Goal: Task Accomplishment & Management: Use online tool/utility

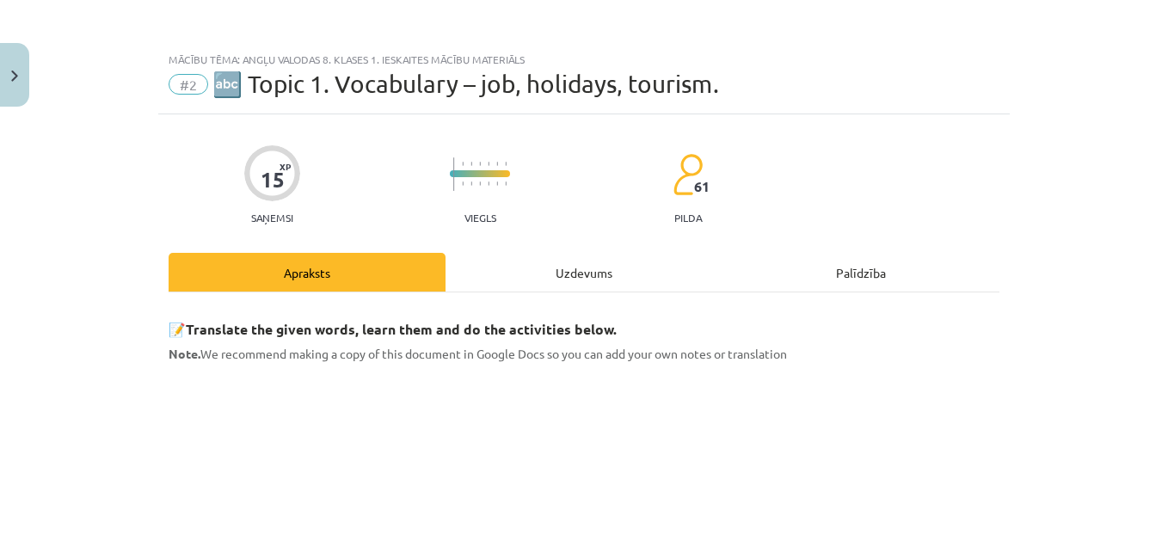
scroll to position [380, 0]
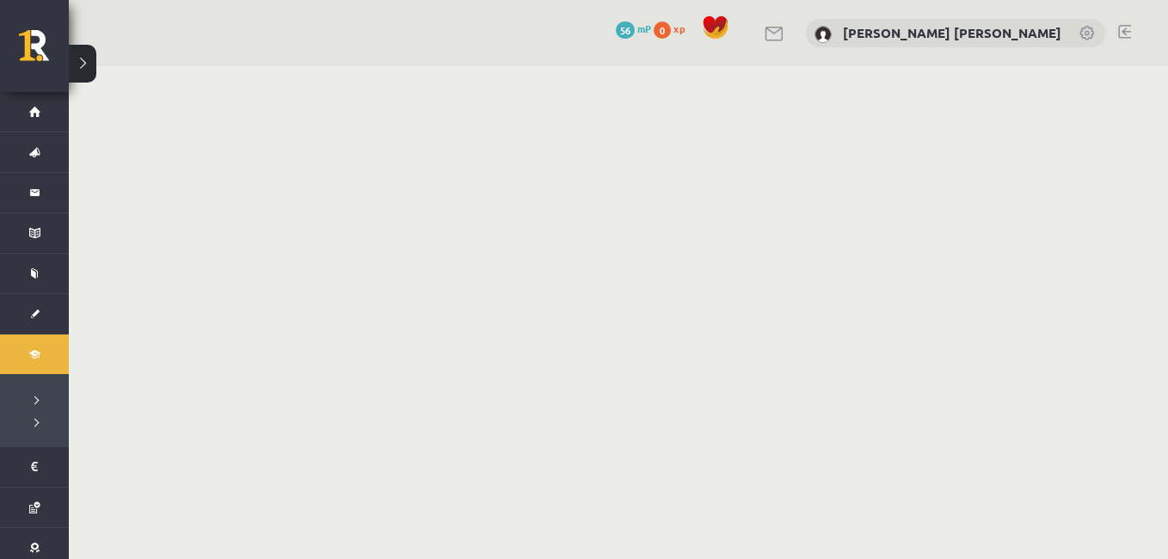
scroll to position [70, 0]
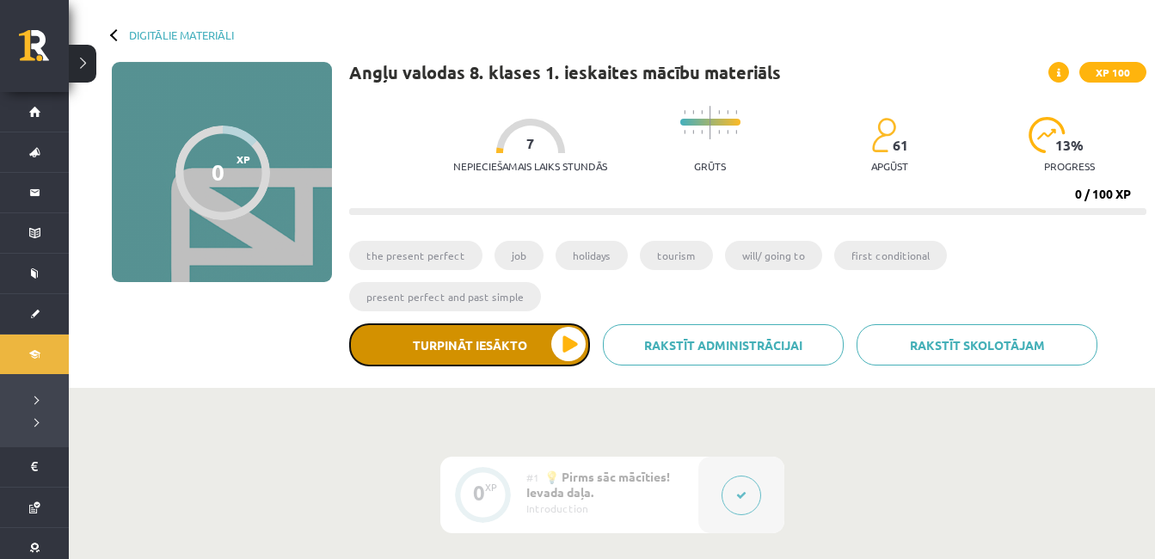
click at [566, 323] on button "Turpināt iesākto" at bounding box center [469, 344] width 241 height 43
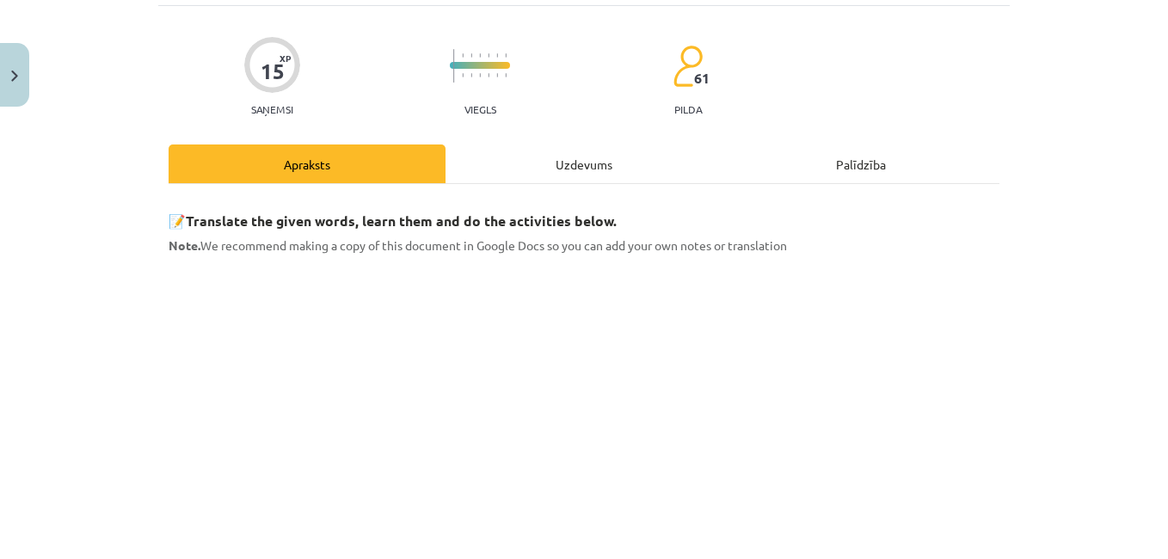
scroll to position [107, 0]
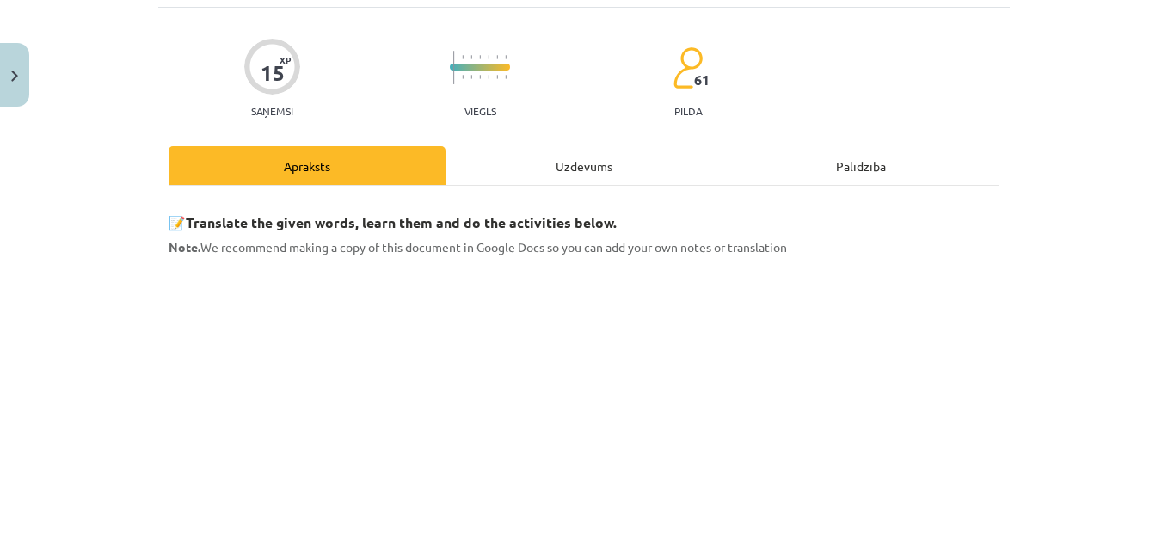
click at [843, 156] on div "Palīdzība" at bounding box center [860, 165] width 277 height 39
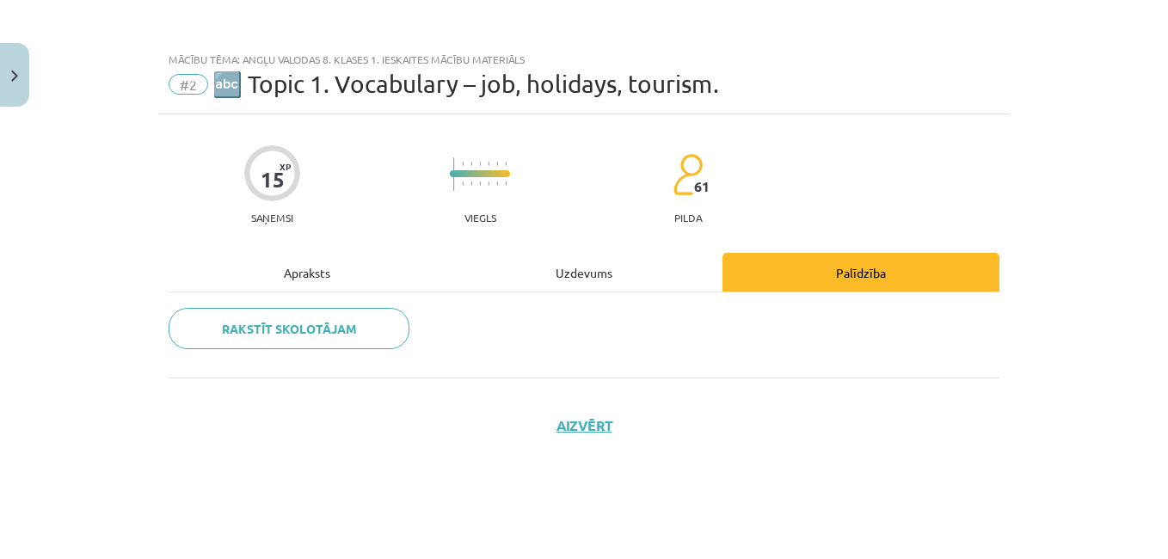
scroll to position [0, 0]
click at [559, 280] on div "Uzdevums" at bounding box center [583, 272] width 277 height 39
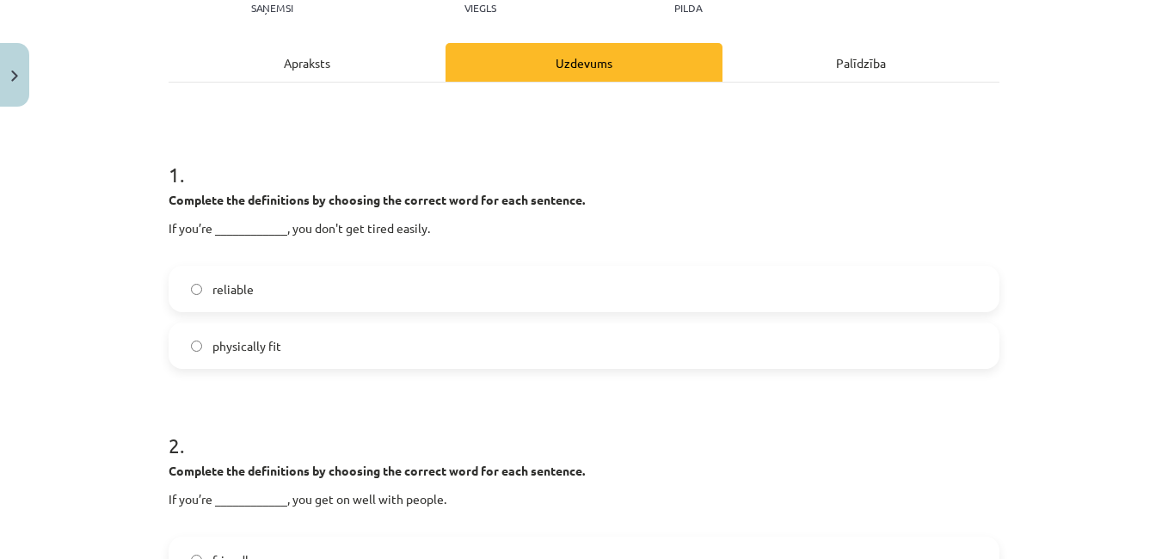
scroll to position [216, 0]
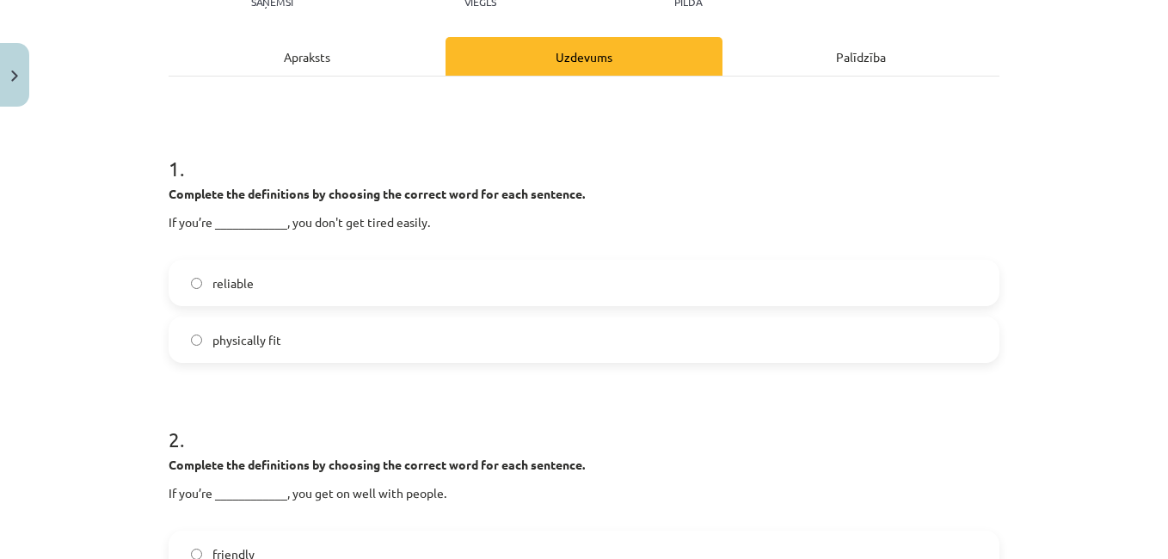
click at [310, 52] on div "Apraksts" at bounding box center [307, 56] width 277 height 39
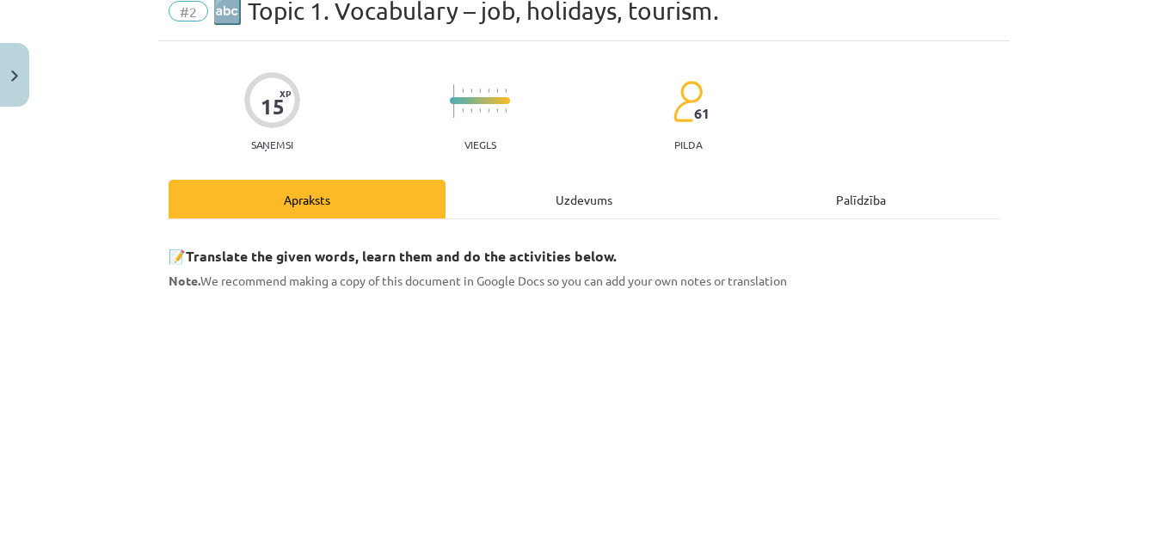
scroll to position [76, 0]
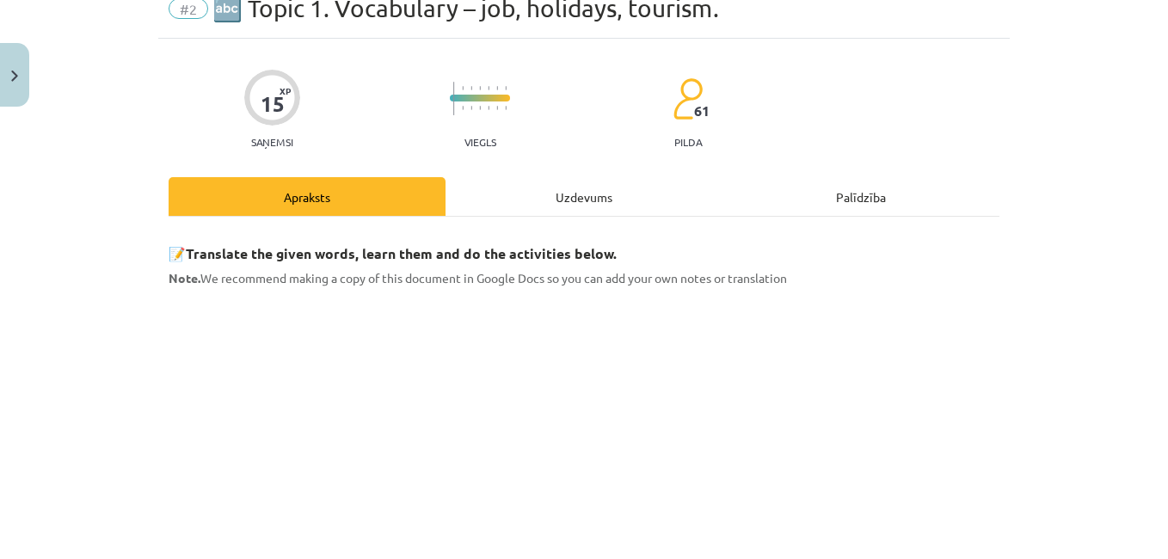
click at [568, 194] on div "Uzdevums" at bounding box center [583, 196] width 277 height 39
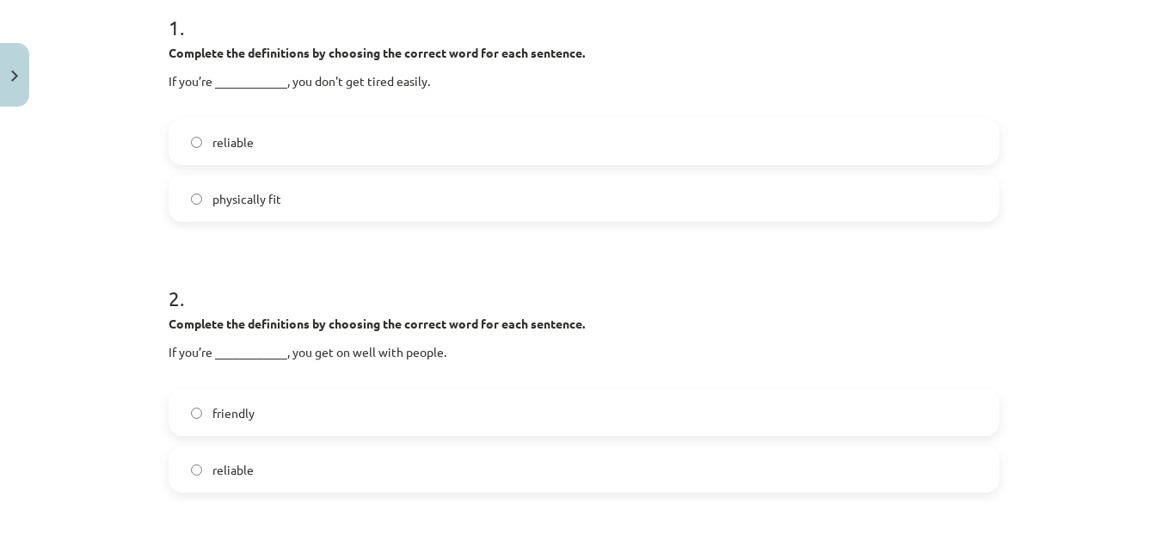
scroll to position [364, 0]
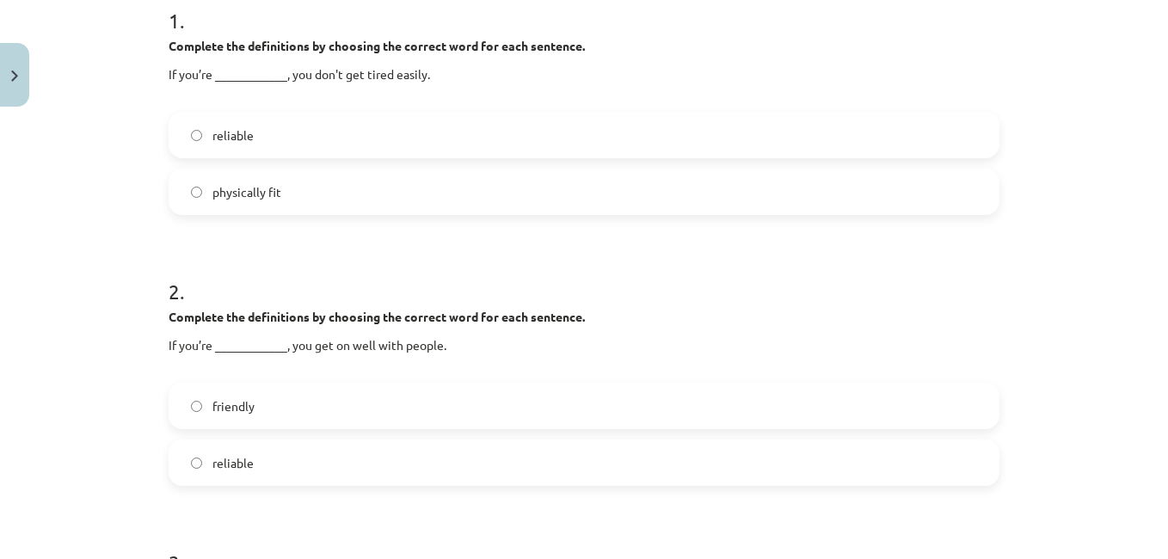
click at [182, 190] on label "physically fit" at bounding box center [583, 191] width 827 height 43
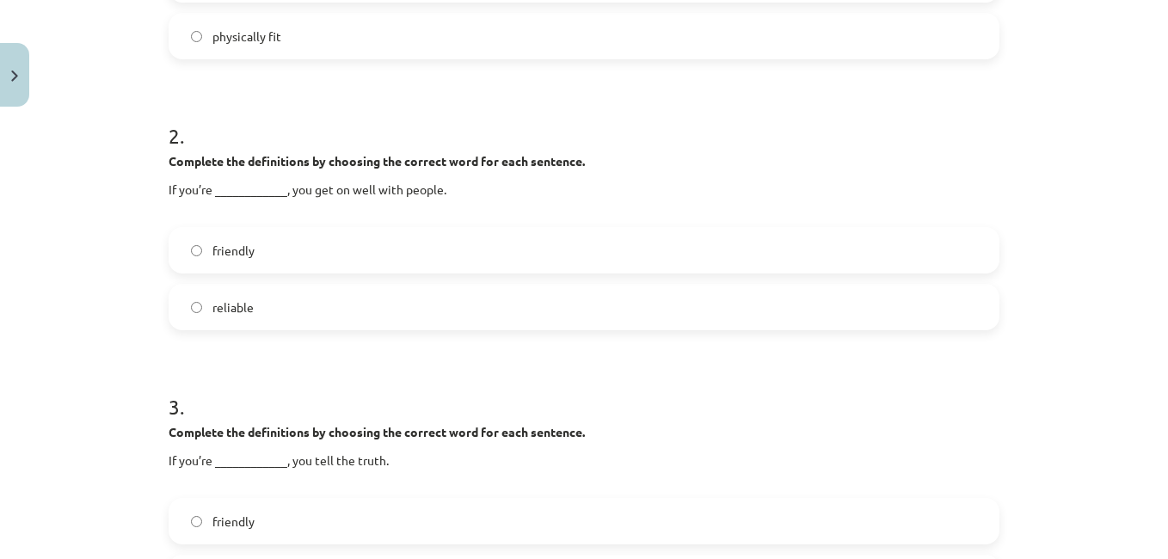
scroll to position [521, 0]
click at [177, 241] on label "friendly" at bounding box center [583, 248] width 827 height 43
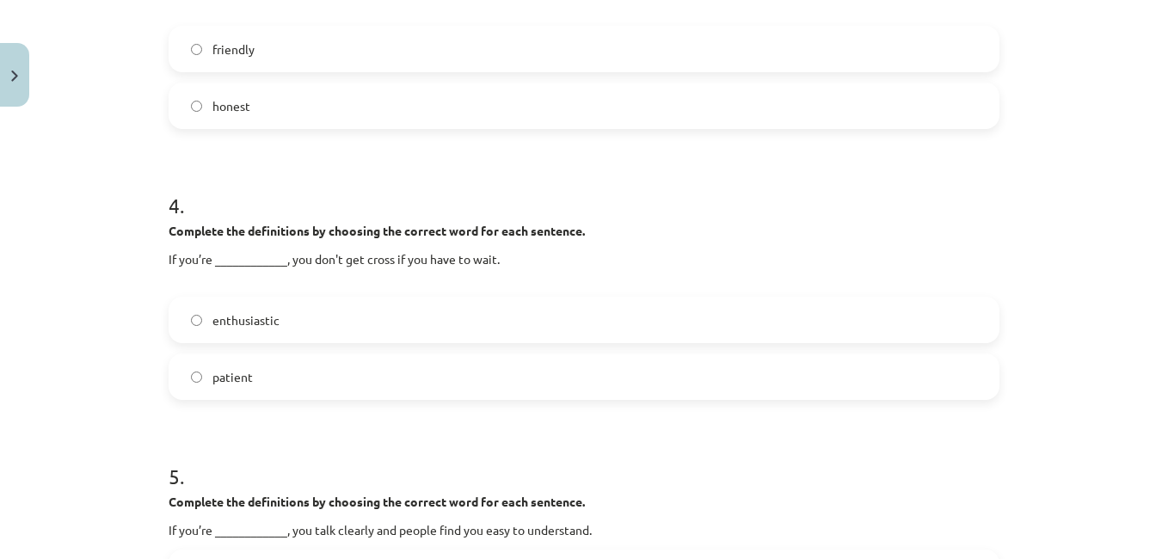
scroll to position [1003, 0]
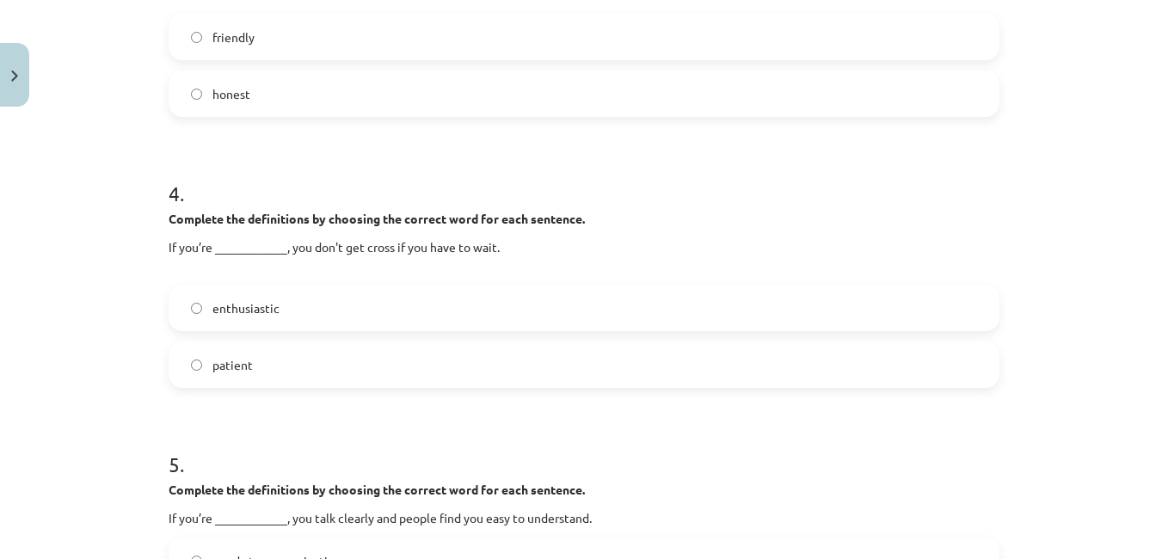
drag, startPoint x: 1102, startPoint y: 1, endPoint x: 445, endPoint y: 150, distance: 674.6
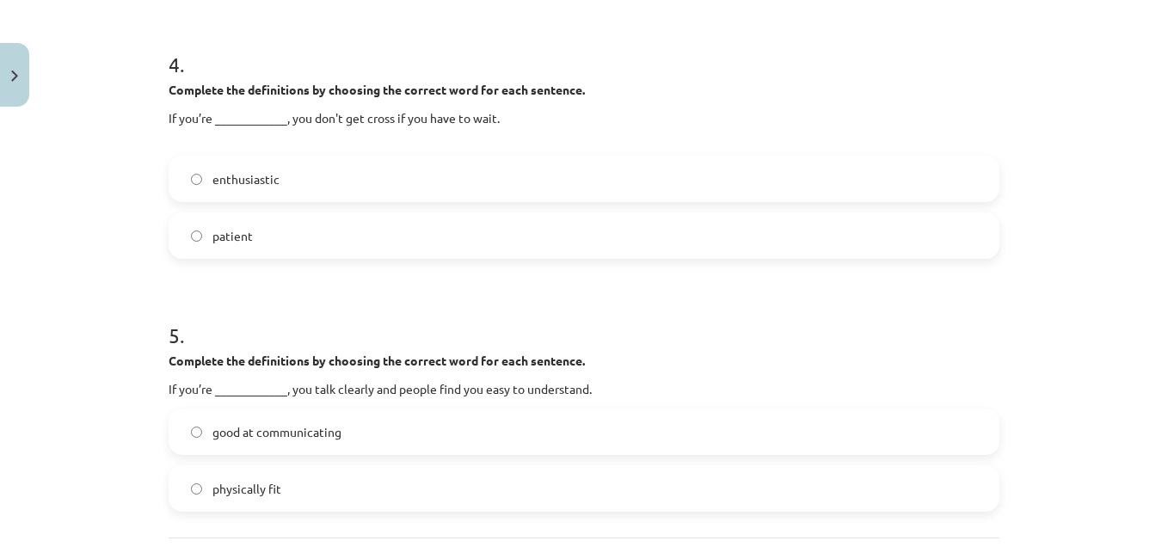
scroll to position [1133, 0]
click at [181, 234] on label "patient" at bounding box center [583, 234] width 827 height 43
click at [242, 433] on span "good at communicating" at bounding box center [276, 431] width 129 height 18
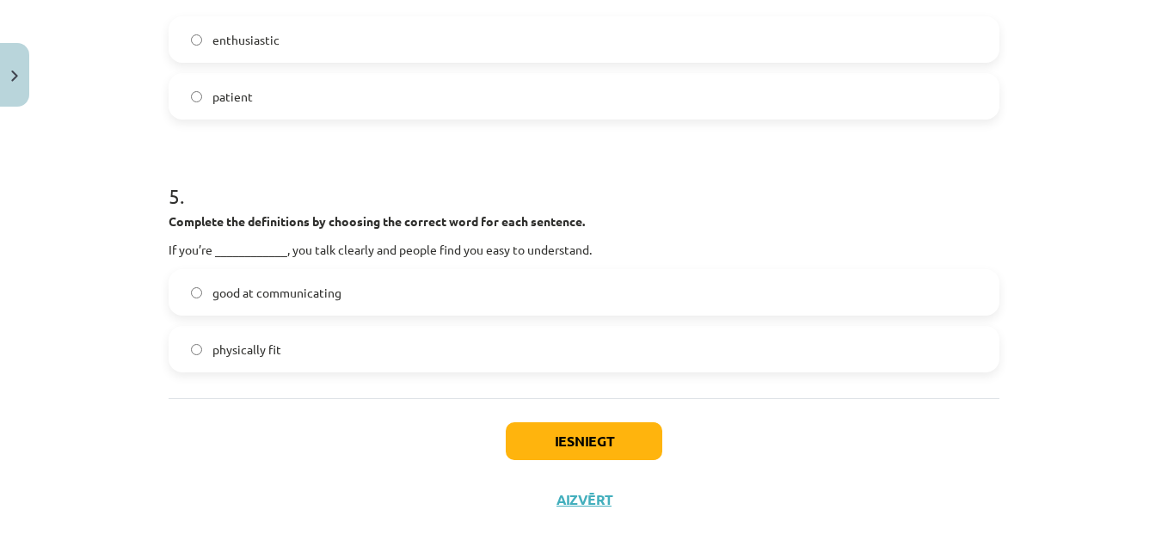
scroll to position [1285, 0]
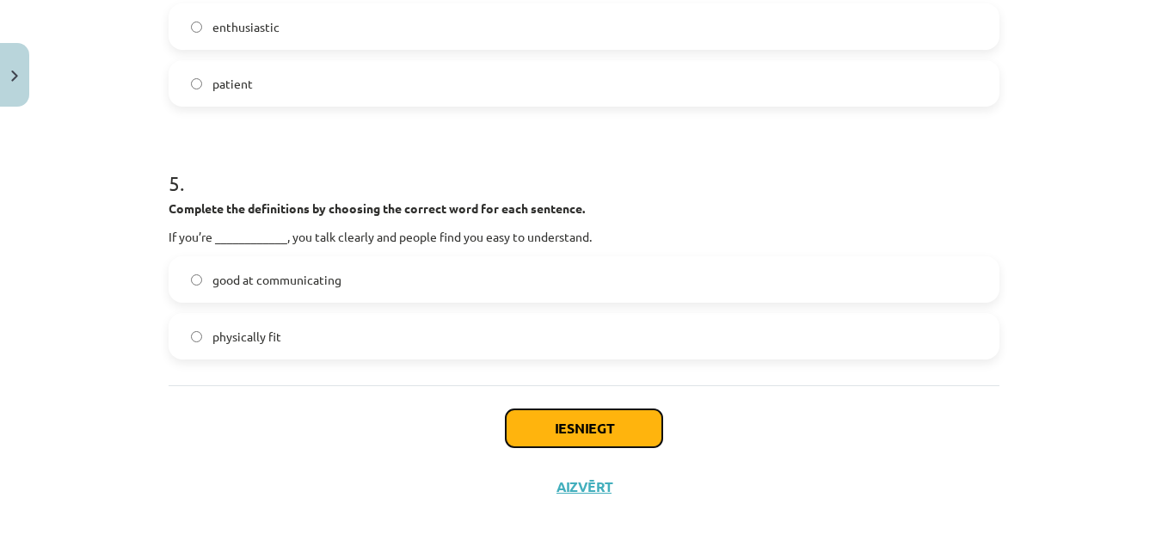
click at [584, 428] on button "Iesniegt" at bounding box center [584, 428] width 156 height 38
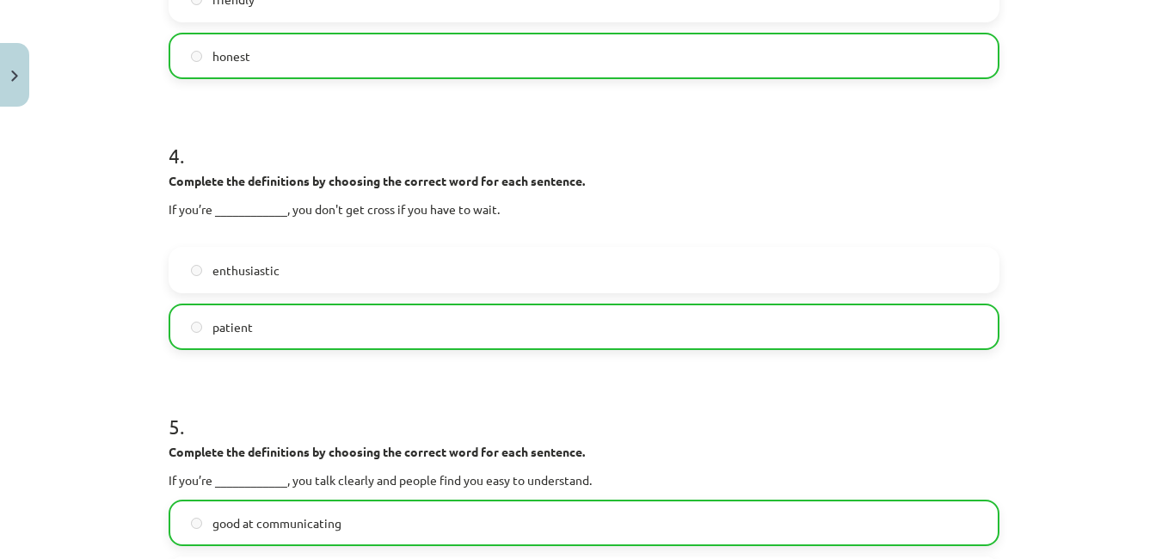
scroll to position [1340, 0]
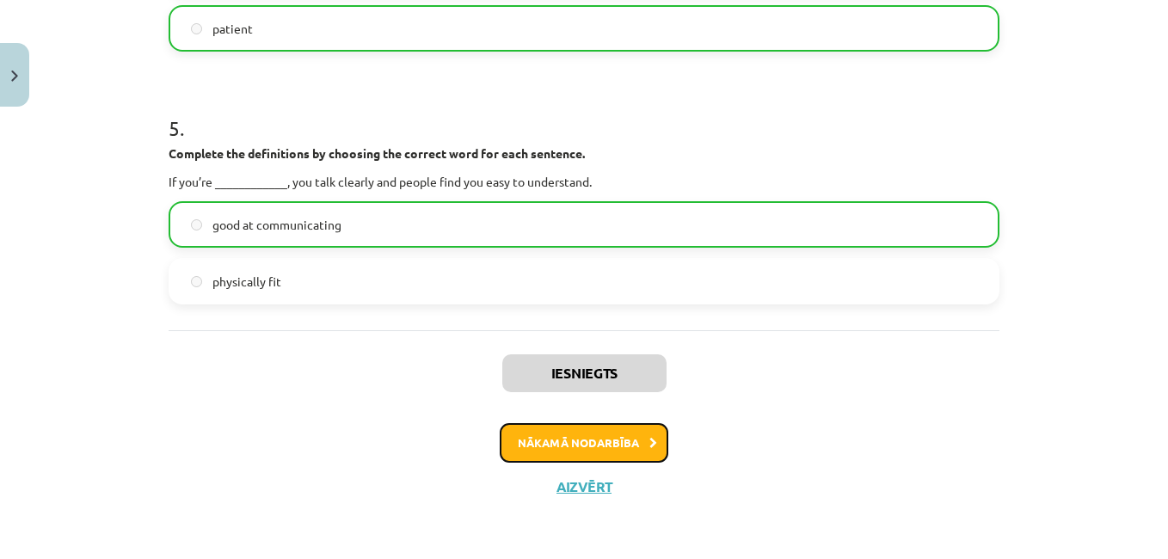
click at [577, 442] on button "Nākamā nodarbība" at bounding box center [584, 443] width 169 height 40
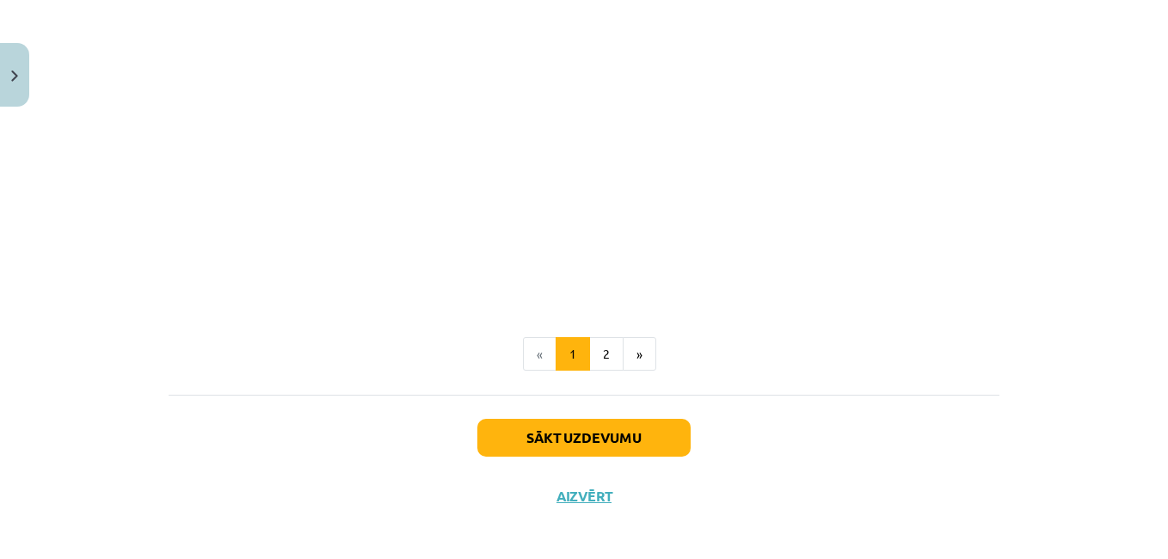
scroll to position [2197, 0]
click at [577, 442] on button "Sākt uzdevumu" at bounding box center [583, 439] width 213 height 38
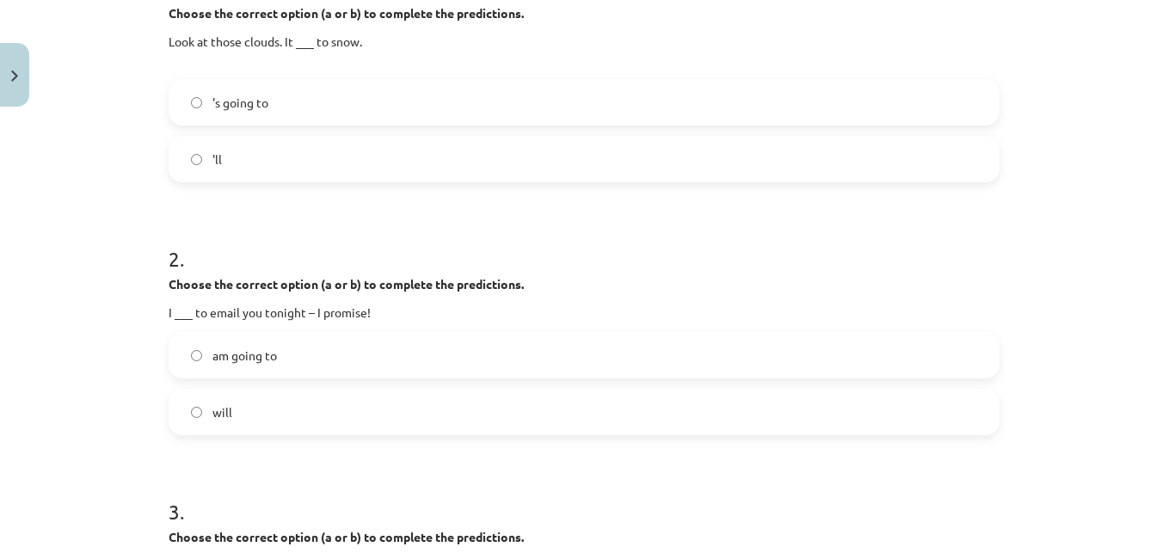
scroll to position [396, 0]
click at [326, 94] on label "'s going to" at bounding box center [583, 102] width 827 height 43
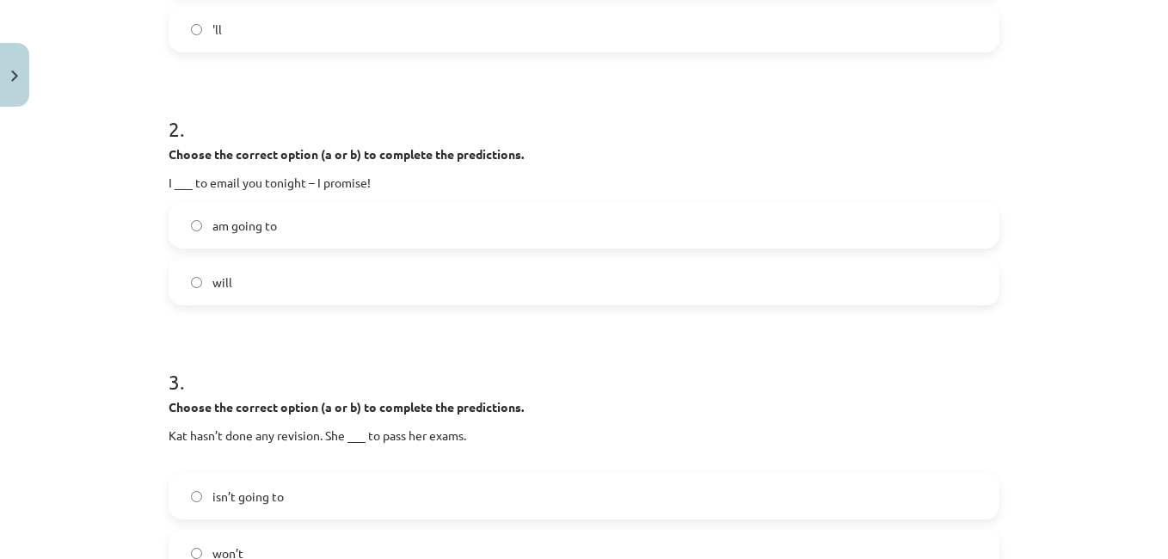
scroll to position [538, 0]
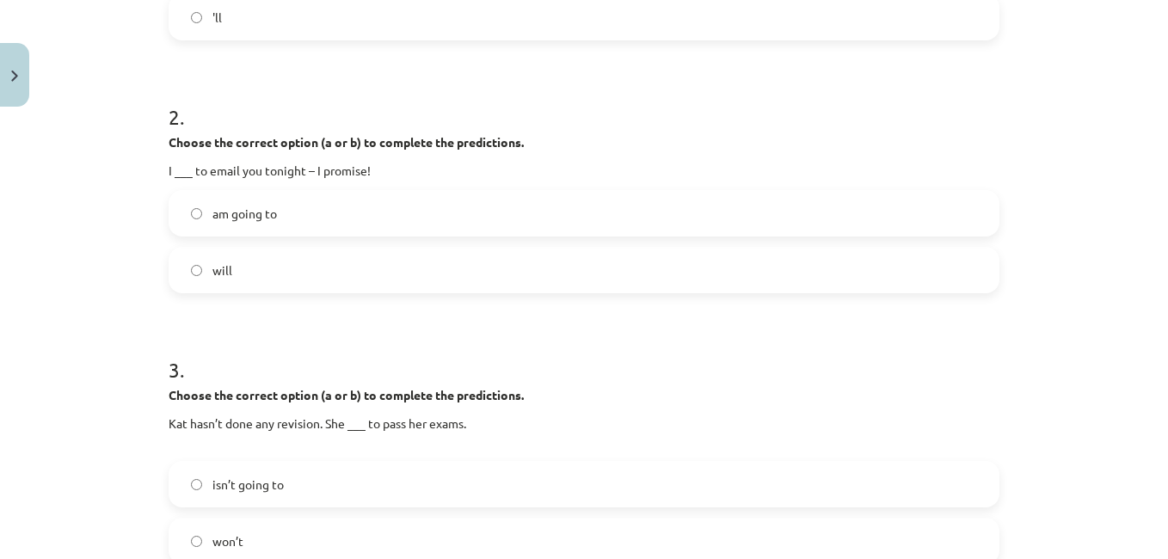
click at [277, 264] on label "will" at bounding box center [583, 269] width 827 height 43
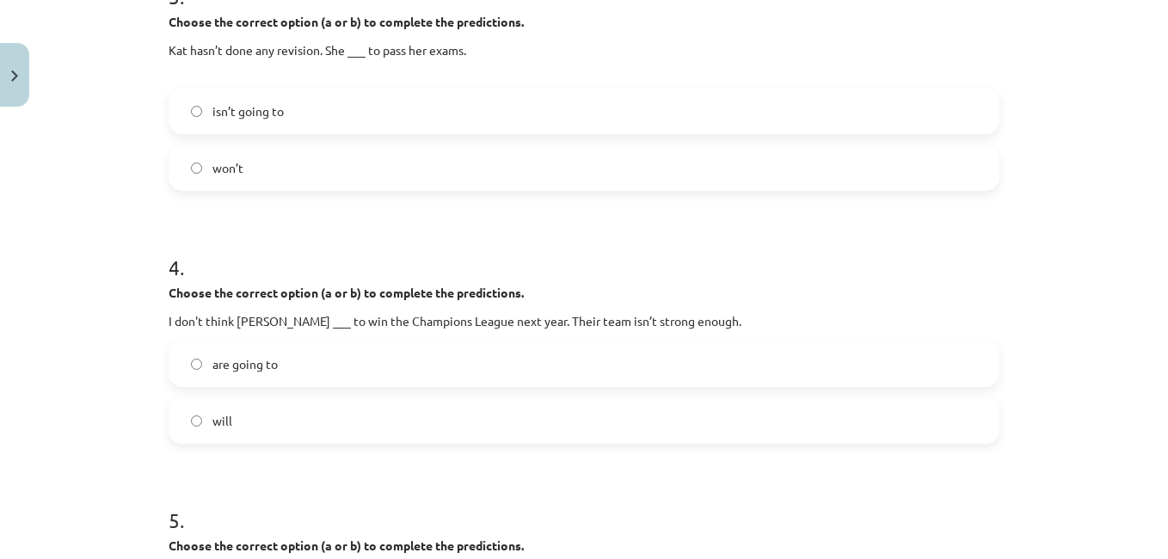
scroll to position [912, 0]
click at [286, 110] on label "isn’t going to" at bounding box center [583, 110] width 827 height 43
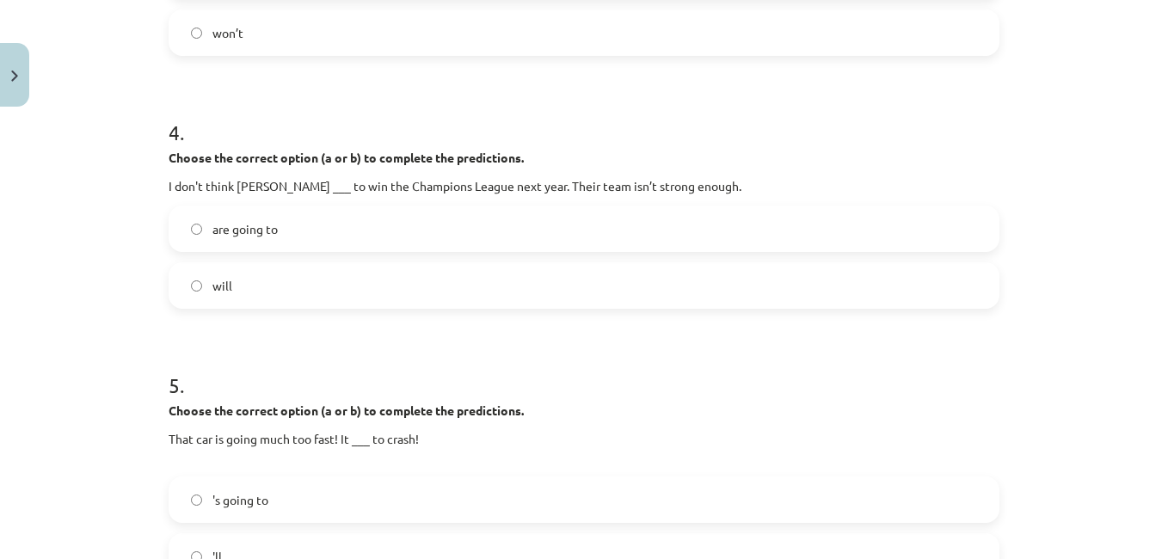
scroll to position [1048, 0]
click at [317, 283] on label "will" at bounding box center [583, 283] width 827 height 43
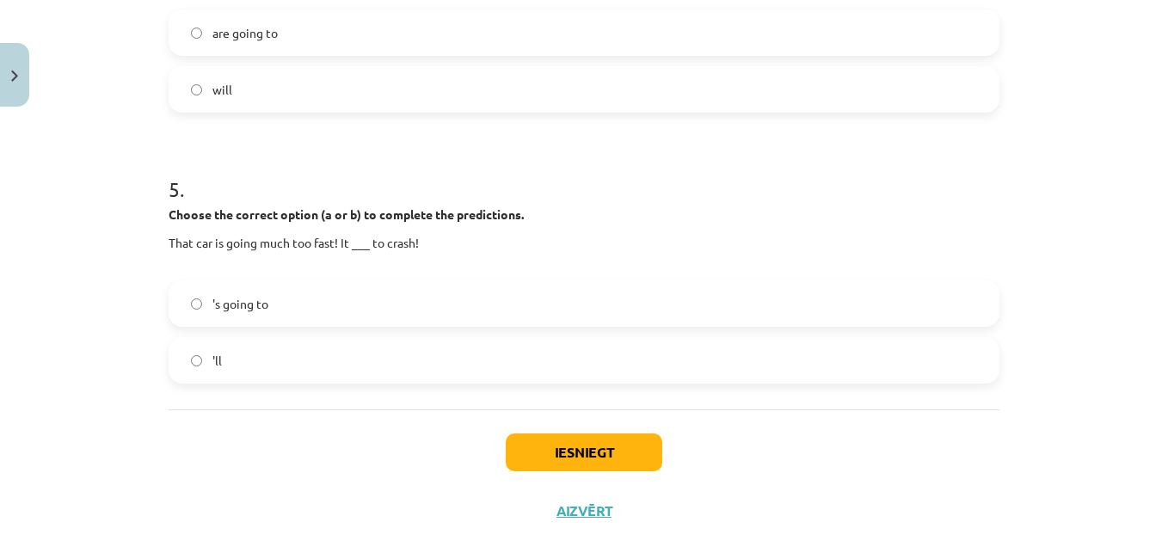
scroll to position [1243, 0]
click at [330, 308] on label "'s going to" at bounding box center [583, 302] width 827 height 43
click at [525, 442] on button "Iesniegt" at bounding box center [584, 451] width 156 height 38
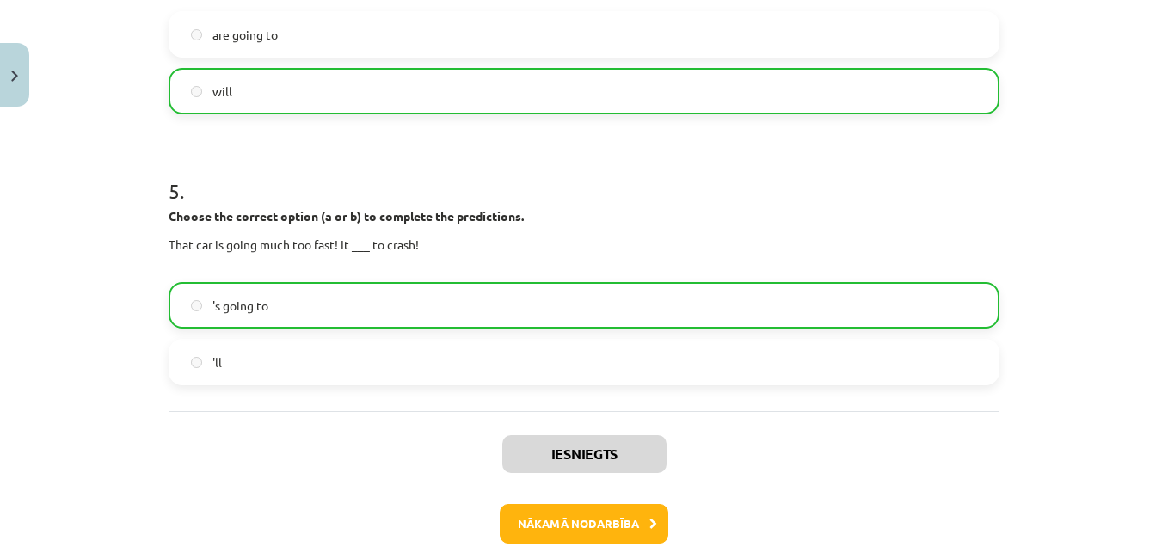
scroll to position [1322, 0]
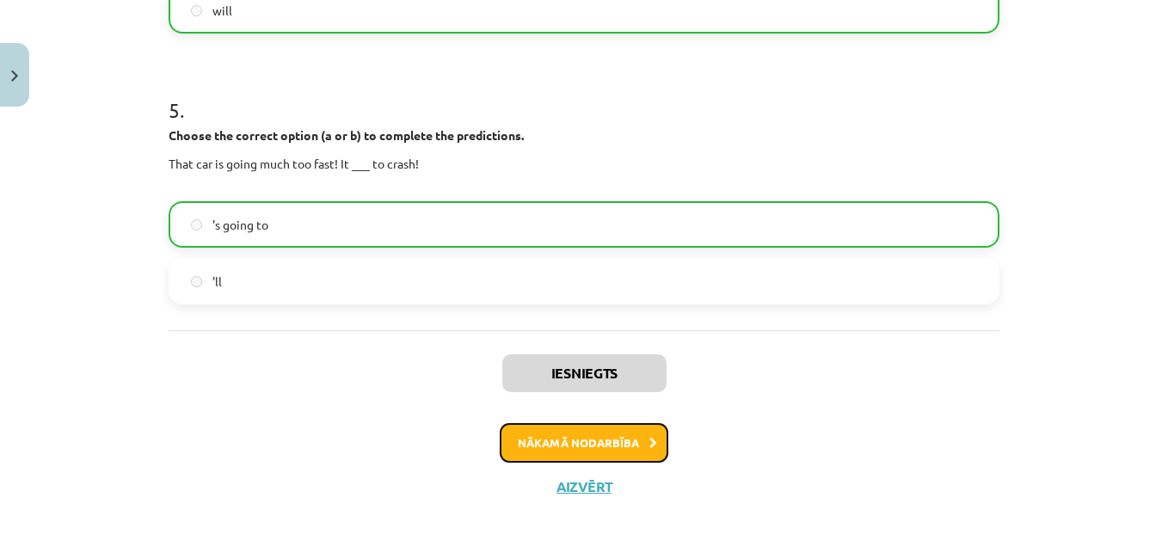
click at [552, 445] on button "Nākamā nodarbība" at bounding box center [584, 443] width 169 height 40
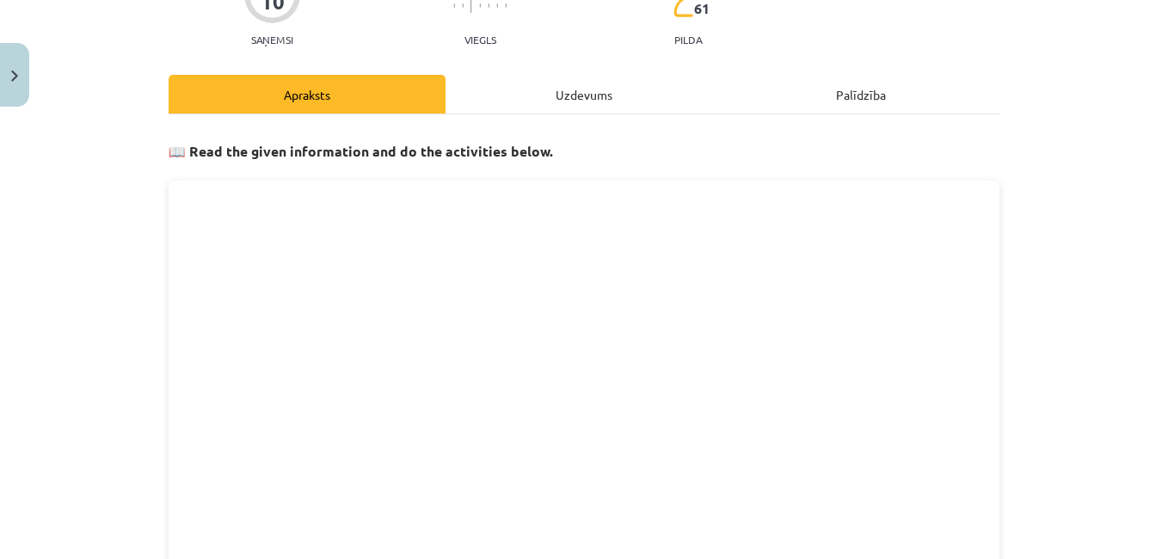
scroll to position [0, 0]
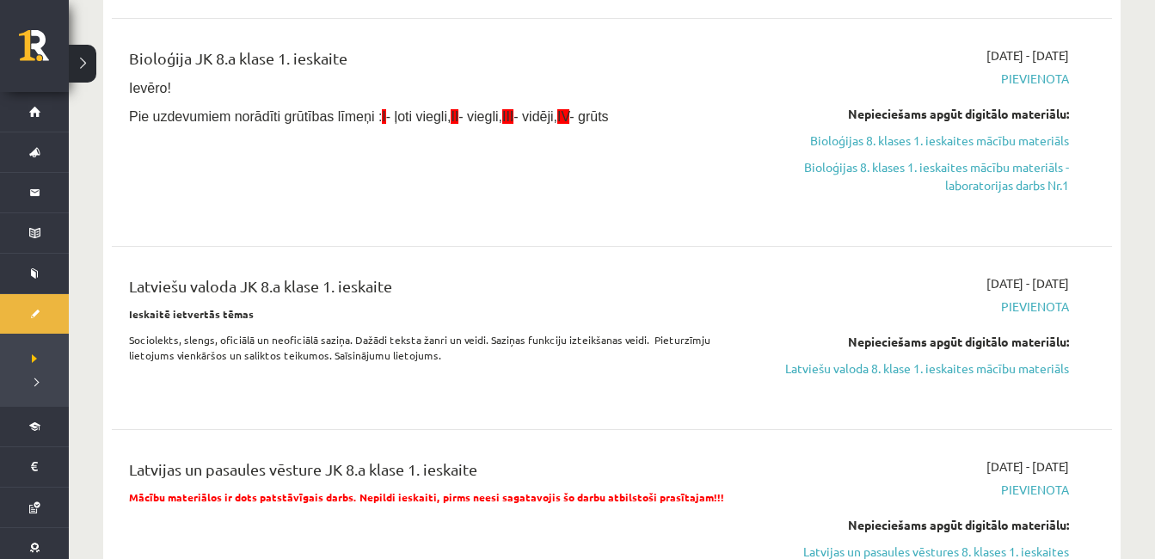
scroll to position [383, 0]
